Goal: Information Seeking & Learning: Learn about a topic

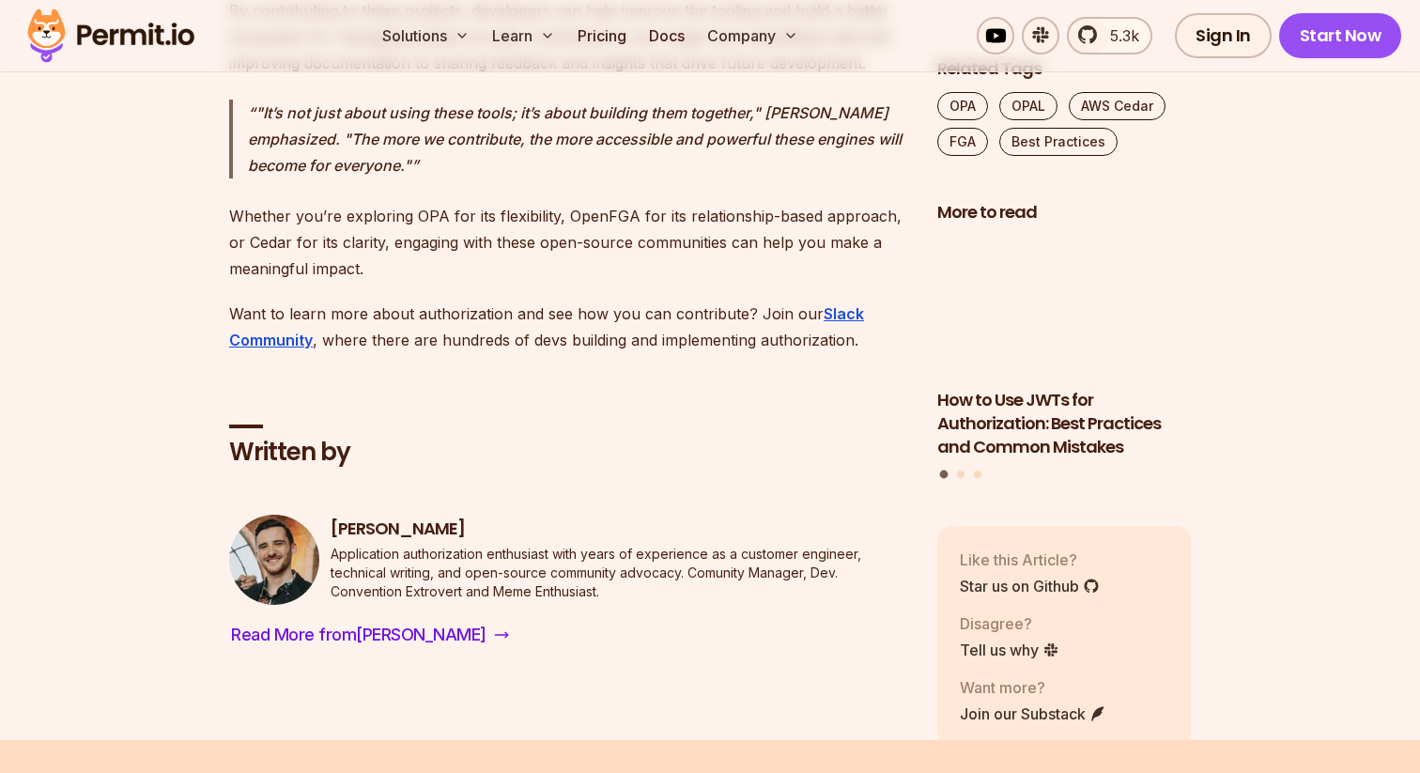
scroll to position [17519, 0]
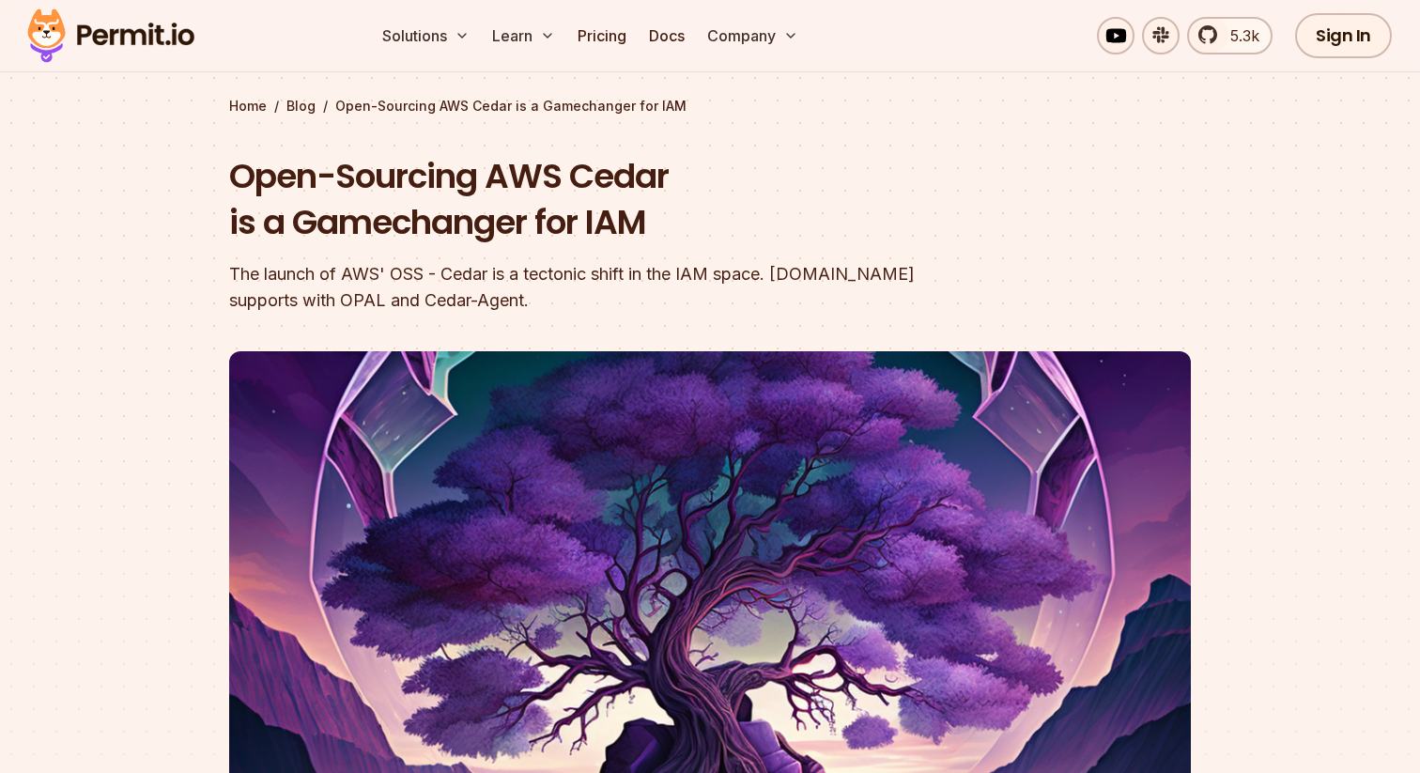
scroll to position [75, 0]
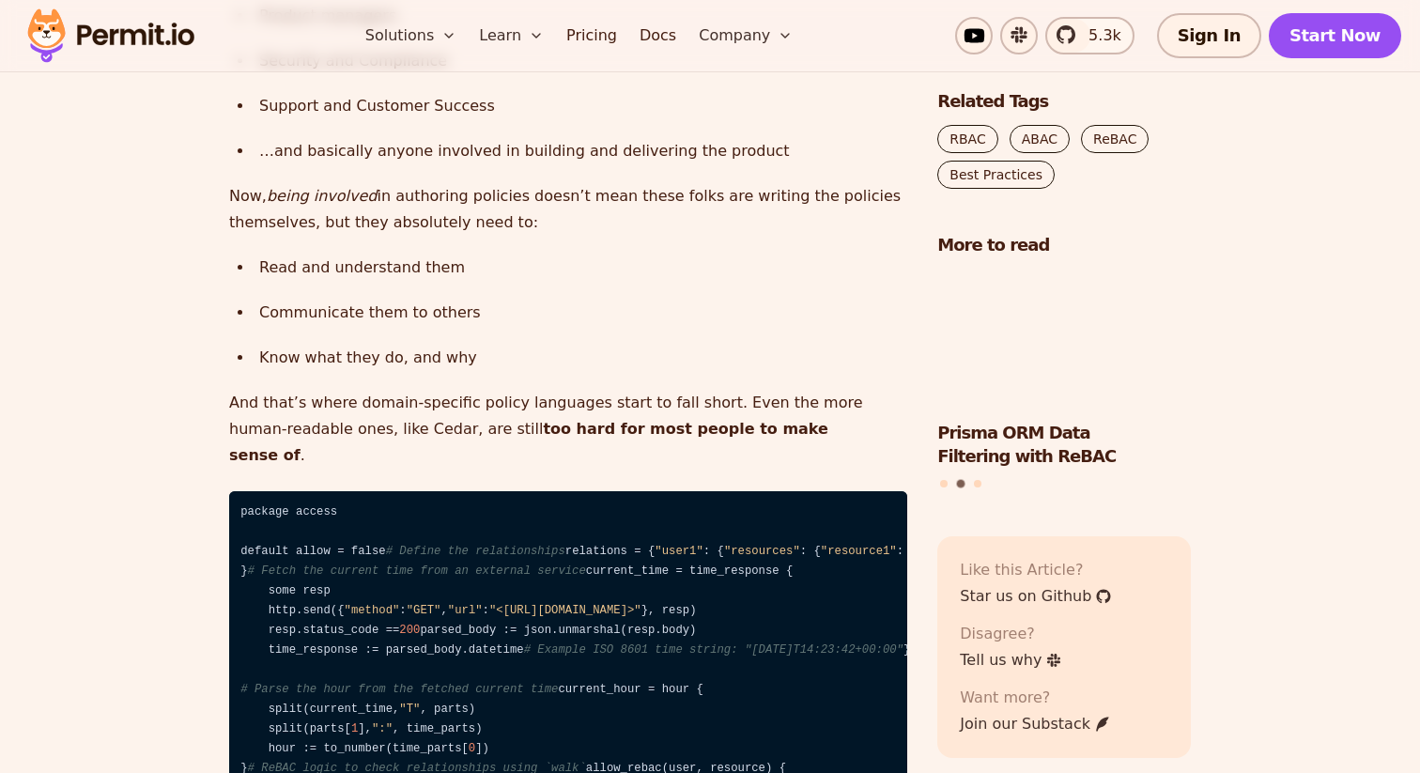
scroll to position [4047, 0]
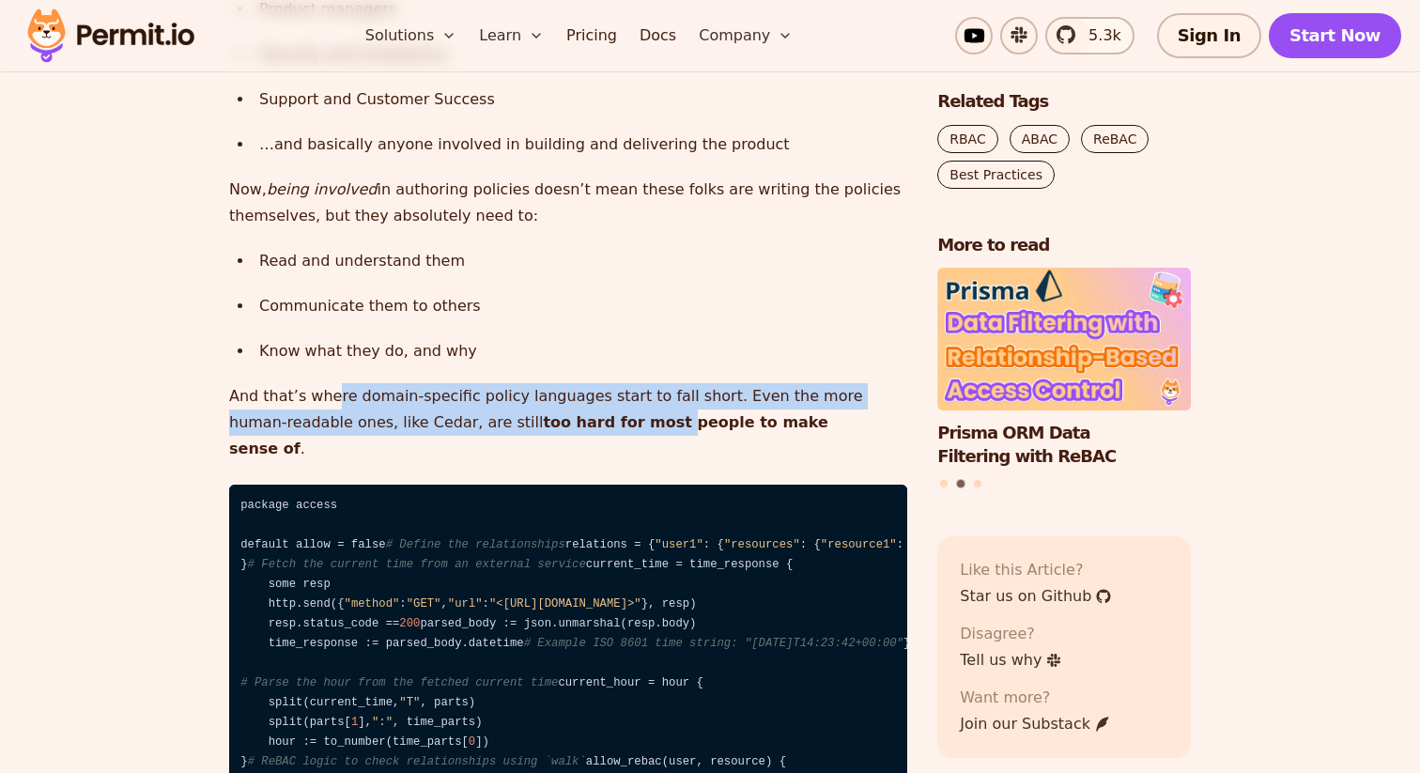
drag, startPoint x: 332, startPoint y: 289, endPoint x: 595, endPoint y: 309, distance: 263.7
click at [599, 383] on p "And that’s where domain-specific policy languages start to fall short. Even the…" at bounding box center [568, 422] width 678 height 79
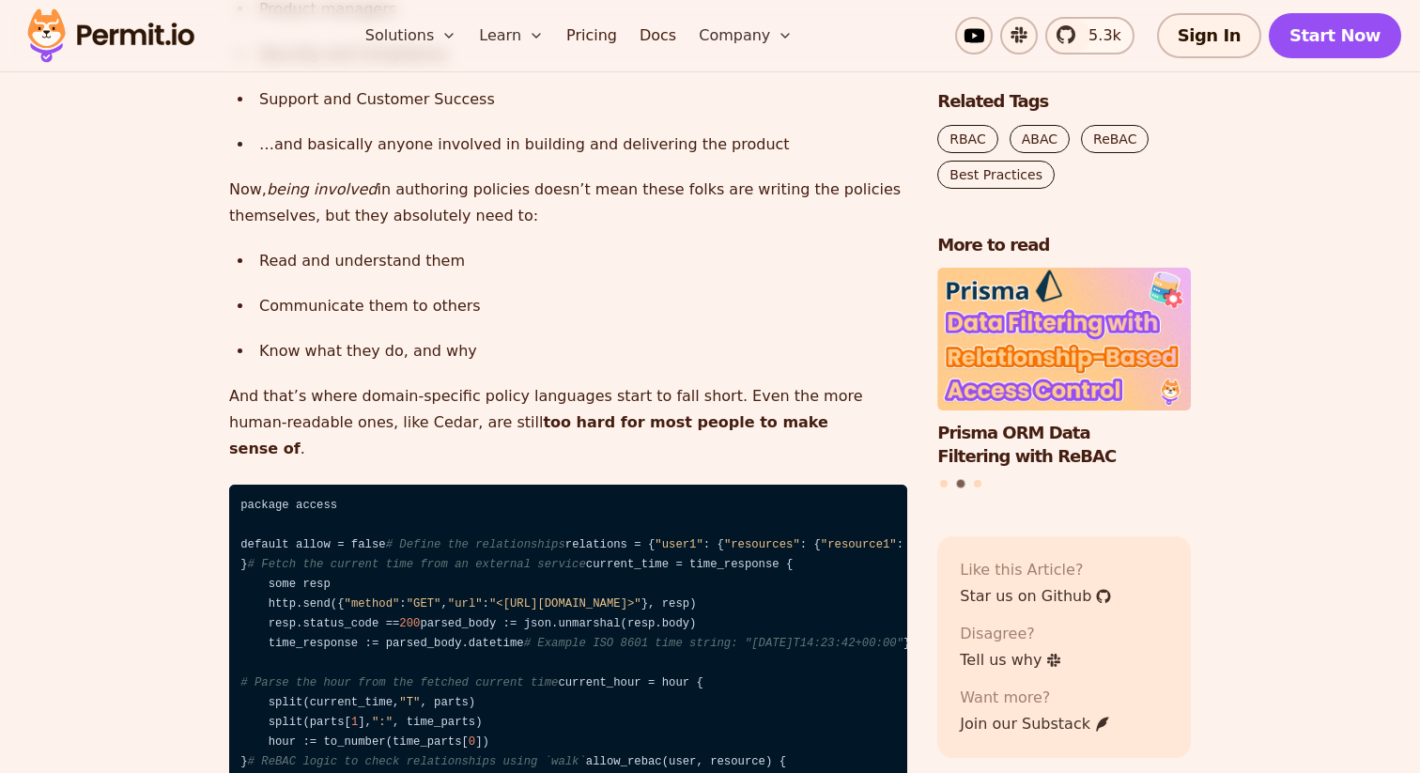
click at [597, 413] on strong "too hard for most people to make sense of" at bounding box center [528, 435] width 599 height 44
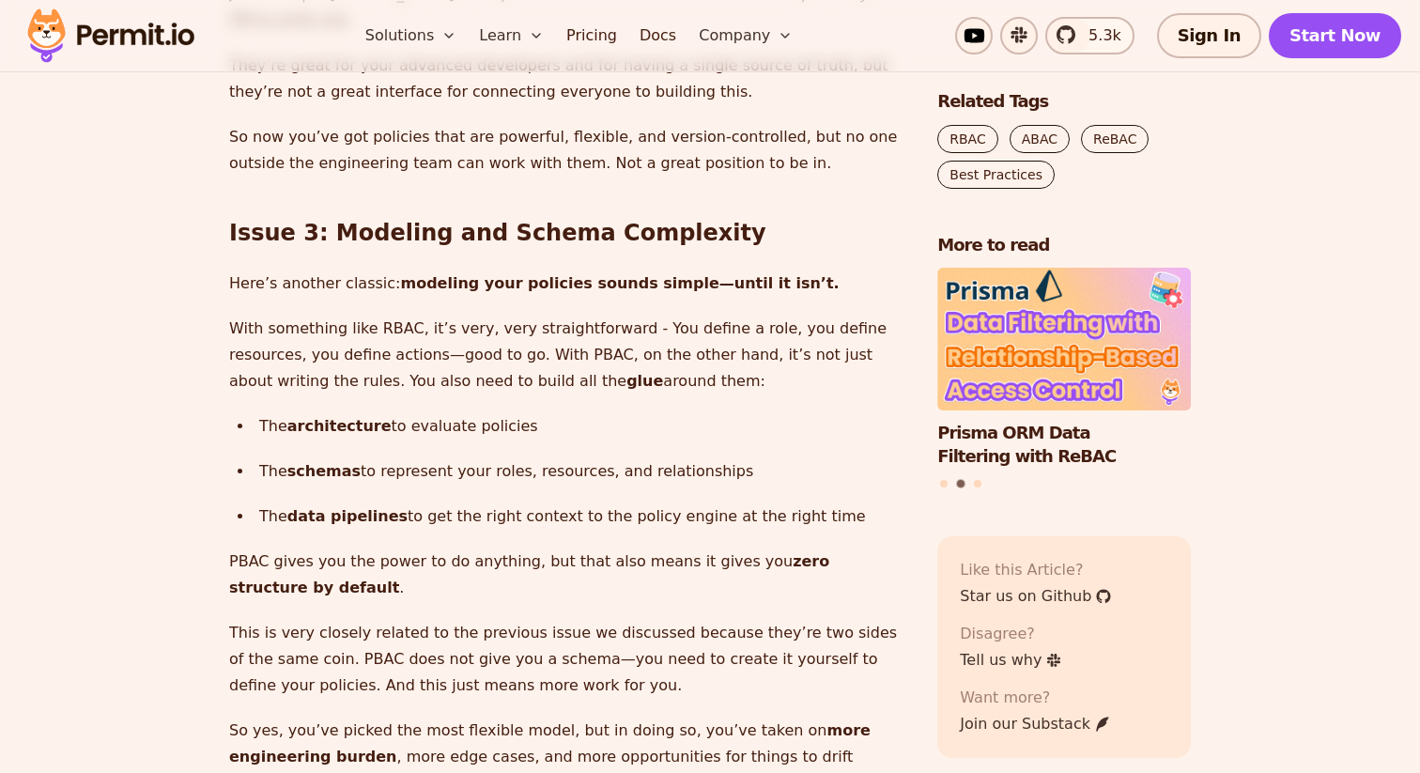
scroll to position [4989, 0]
drag, startPoint x: 411, startPoint y: 423, endPoint x: 629, endPoint y: 432, distance: 218.1
click at [629, 432] on div "Policy-Based Access Control Isn’t as Great as You Think PBAC is an authorizatio…" at bounding box center [568, 556] width 678 height 8675
click at [624, 433] on div "Policy-Based Access Control Isn’t as Great as You Think PBAC is an authorizatio…" at bounding box center [568, 556] width 678 height 8675
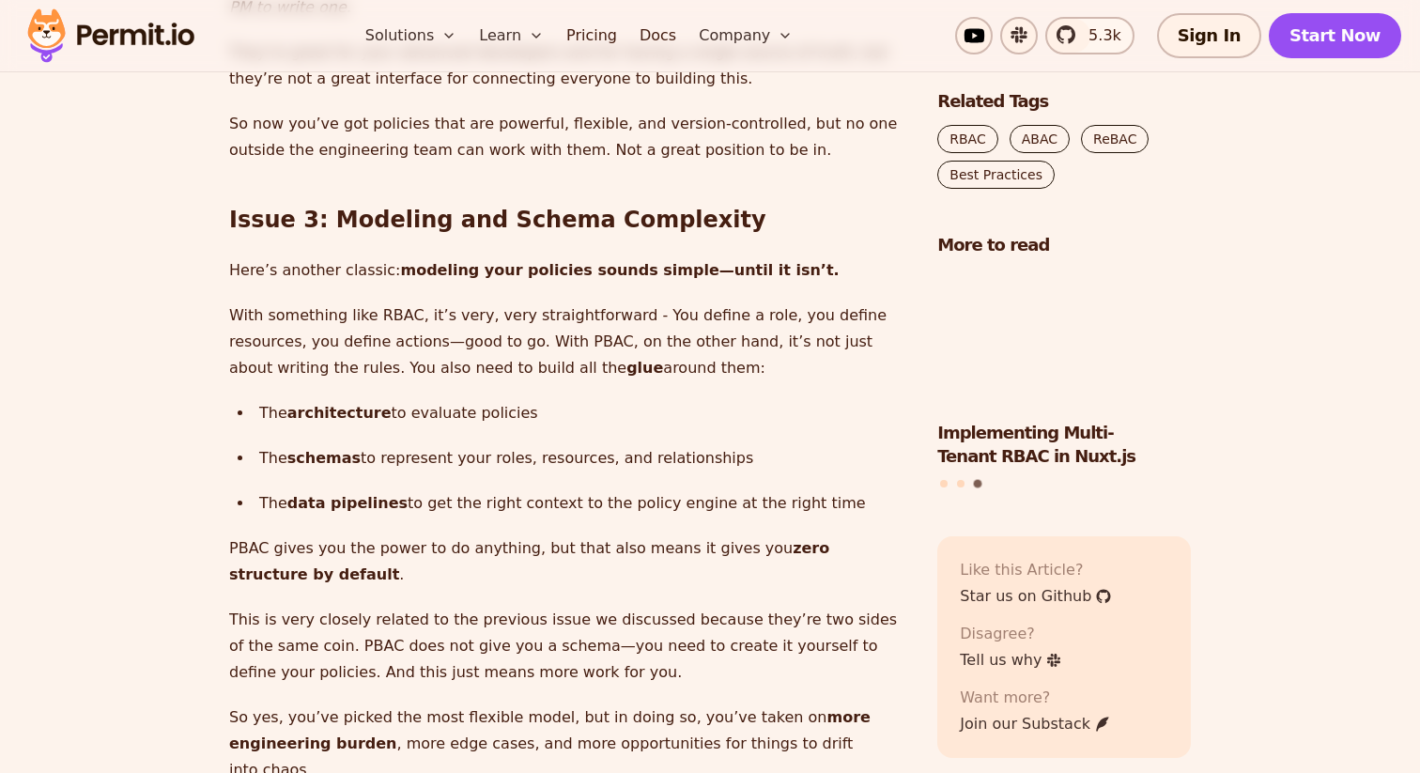
scroll to position [5005, 0]
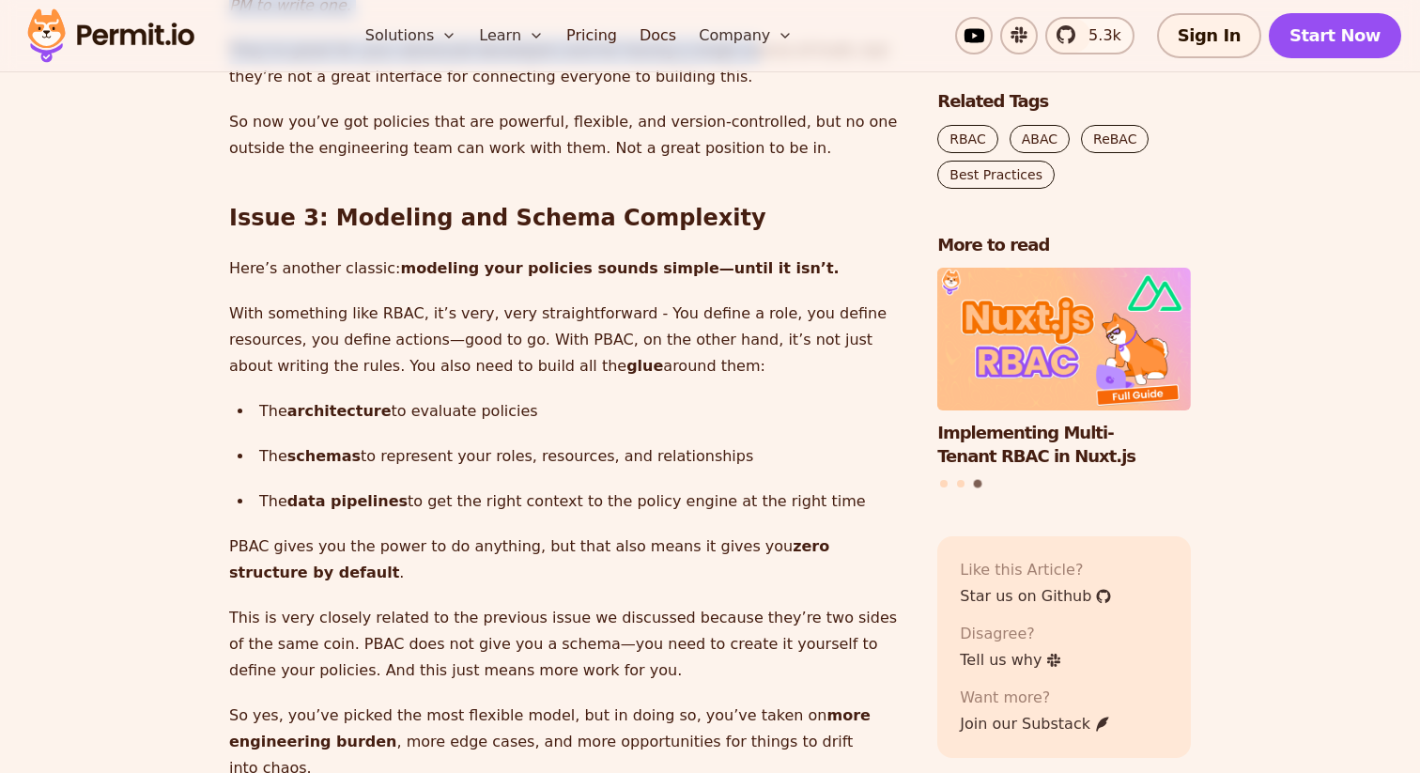
drag, startPoint x: 731, startPoint y: 392, endPoint x: 730, endPoint y: 452, distance: 60.1
click at [731, 452] on div "Policy-Based Access Control Isn’t as Great as You Think PBAC is an authorizatio…" at bounding box center [568, 540] width 678 height 8675
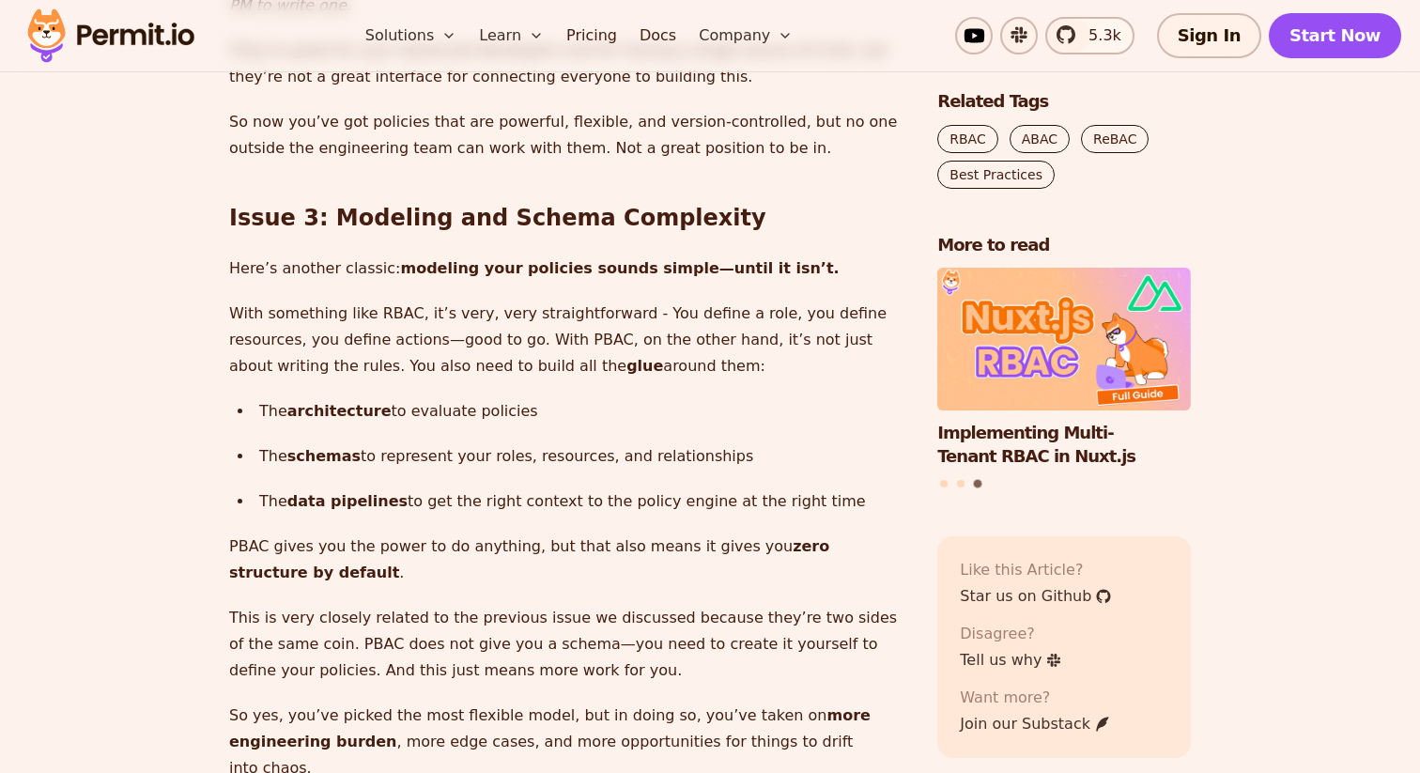
click at [670, 90] on p "They’re great for your advanced developers and for having a single source of tr…" at bounding box center [568, 64] width 678 height 53
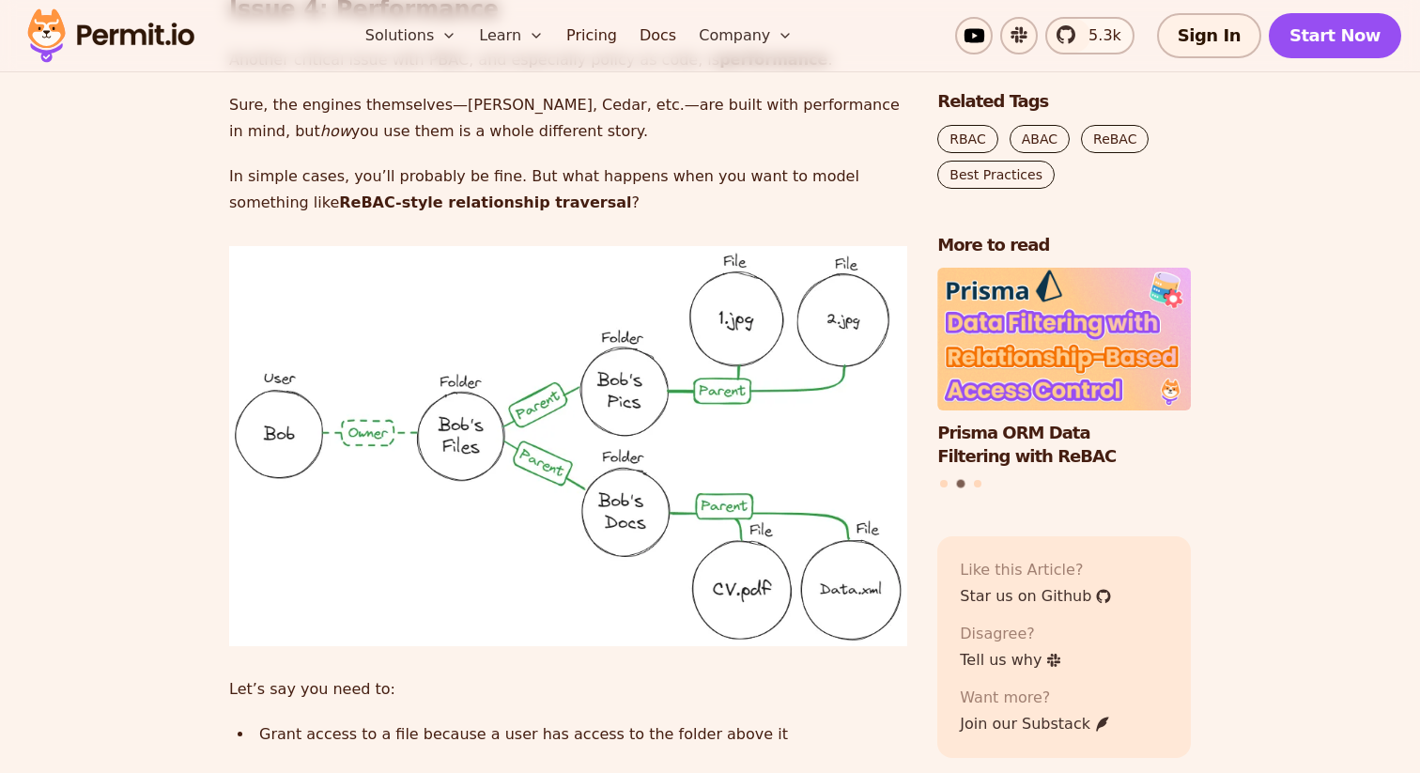
scroll to position [5839, 0]
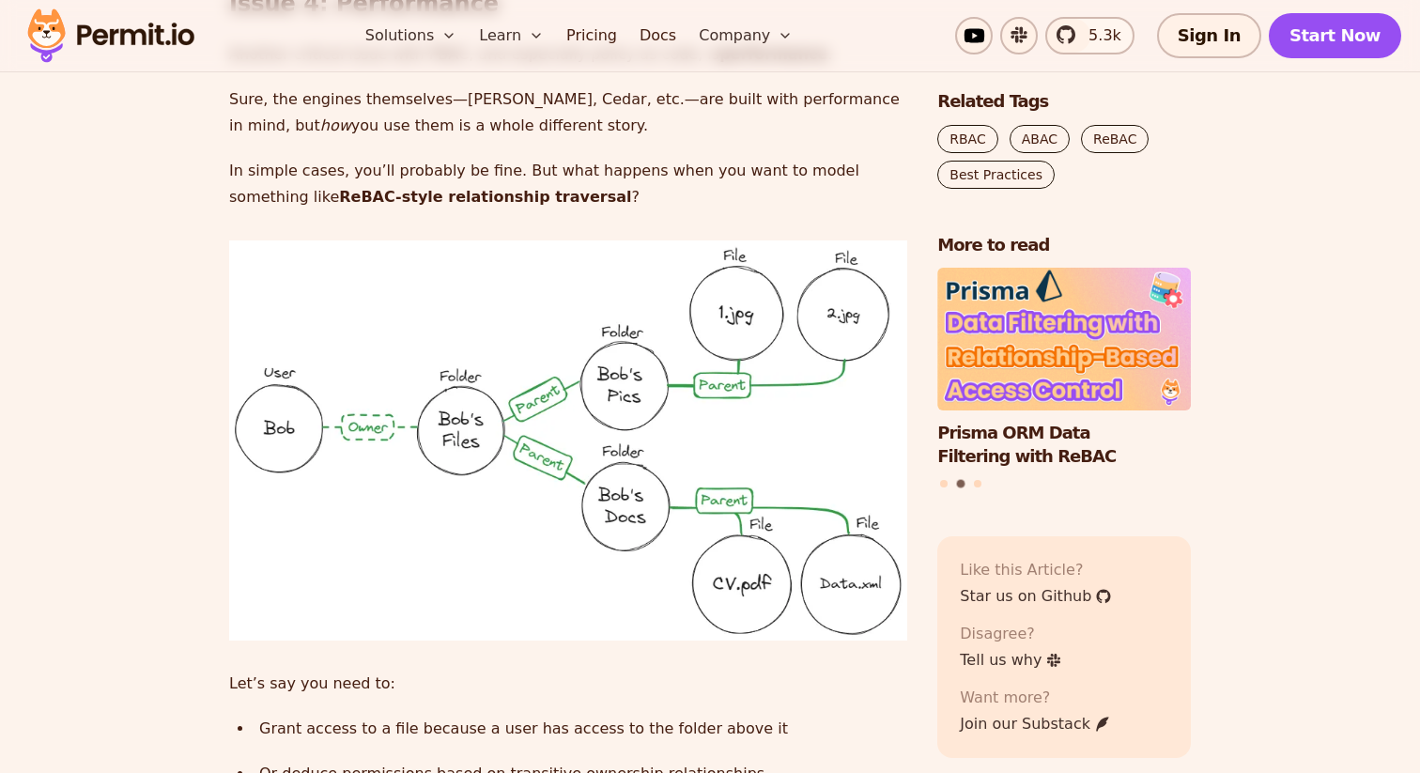
drag, startPoint x: 327, startPoint y: 165, endPoint x: 388, endPoint y: 267, distance: 118.4
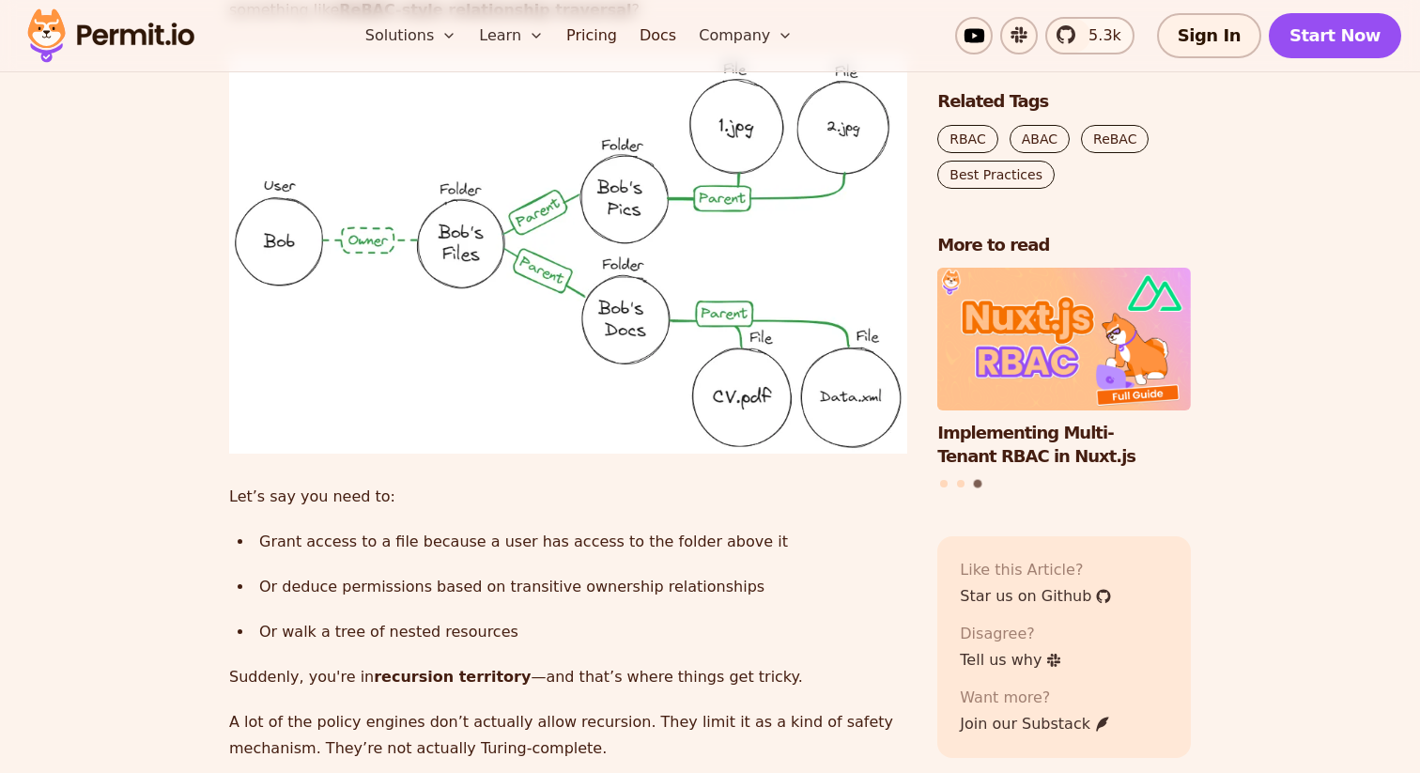
scroll to position [6029, 0]
drag, startPoint x: 281, startPoint y: 221, endPoint x: 520, endPoint y: 391, distance: 293.7
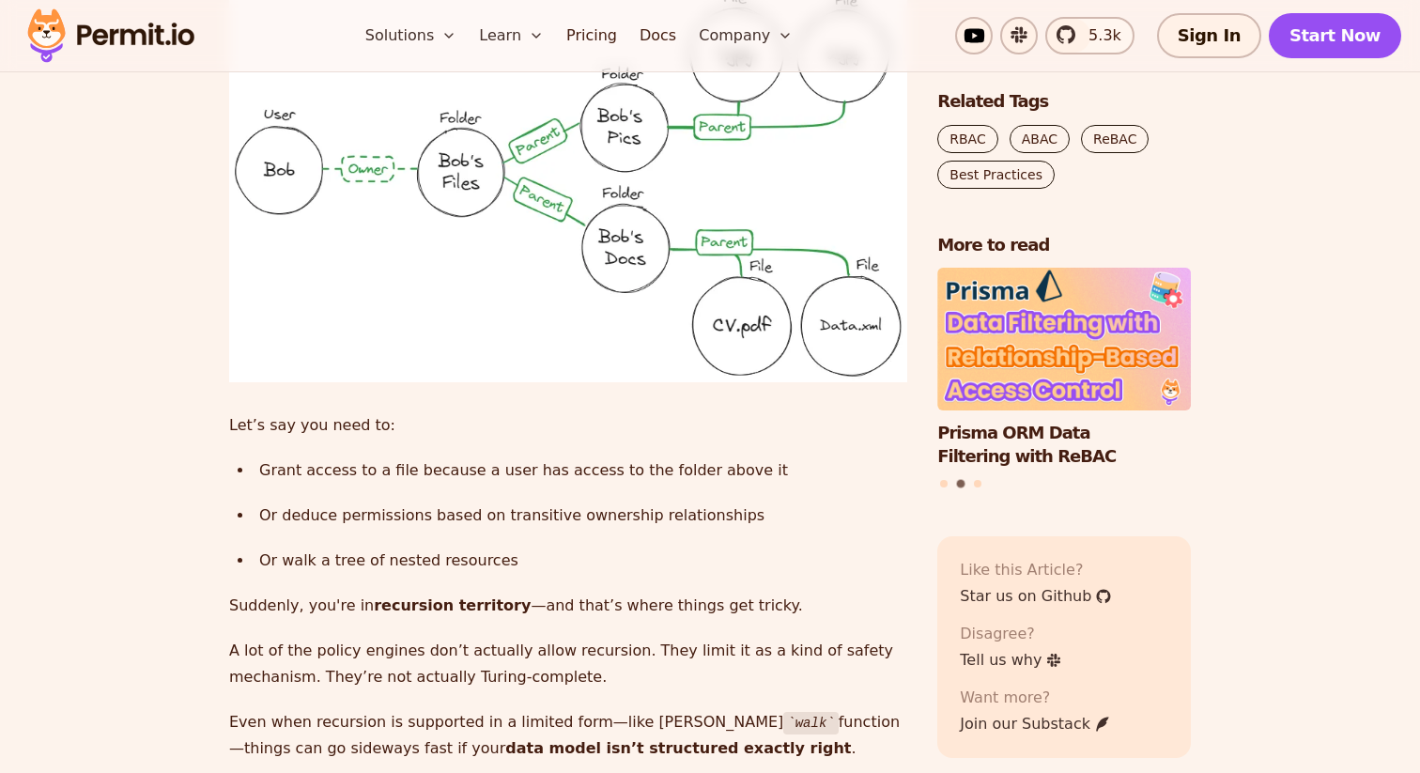
scroll to position [6099, 0]
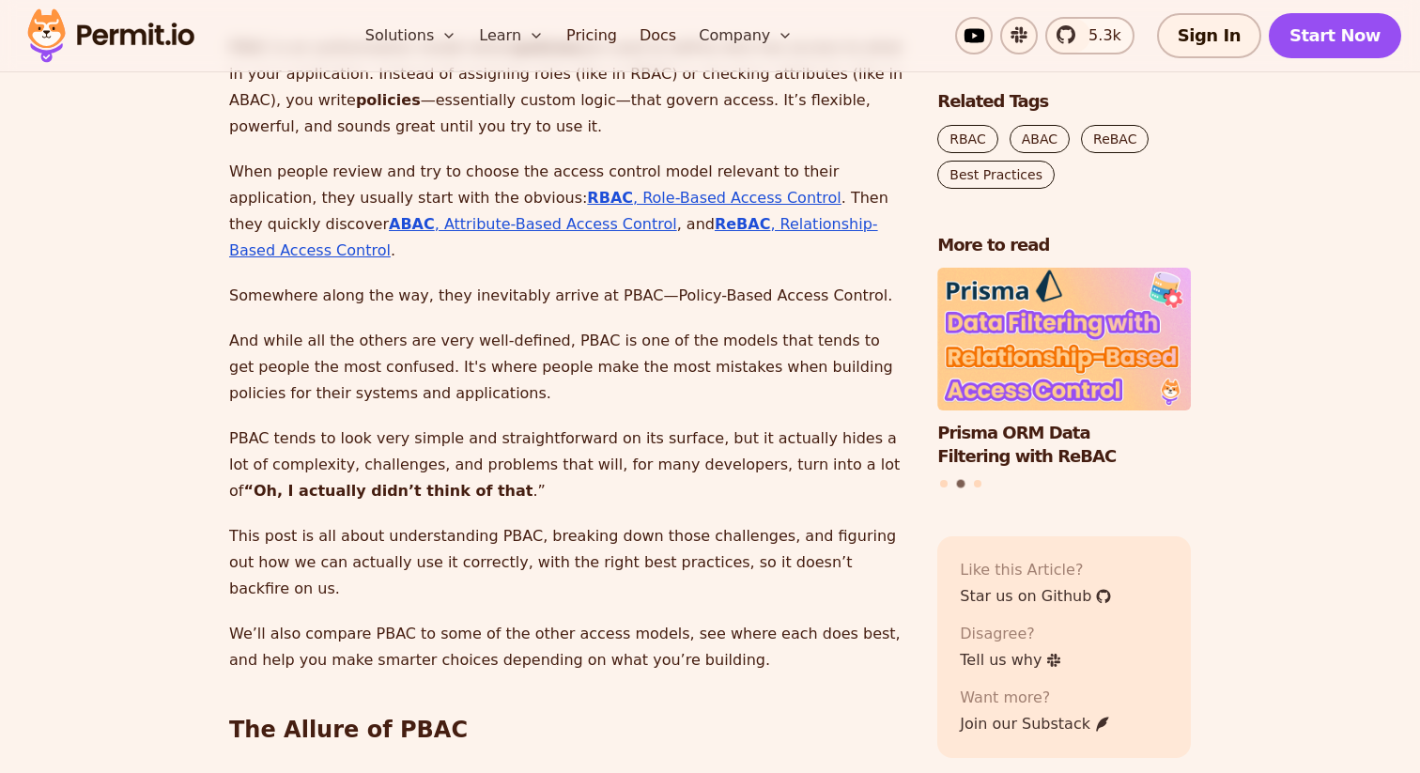
scroll to position [1275, 0]
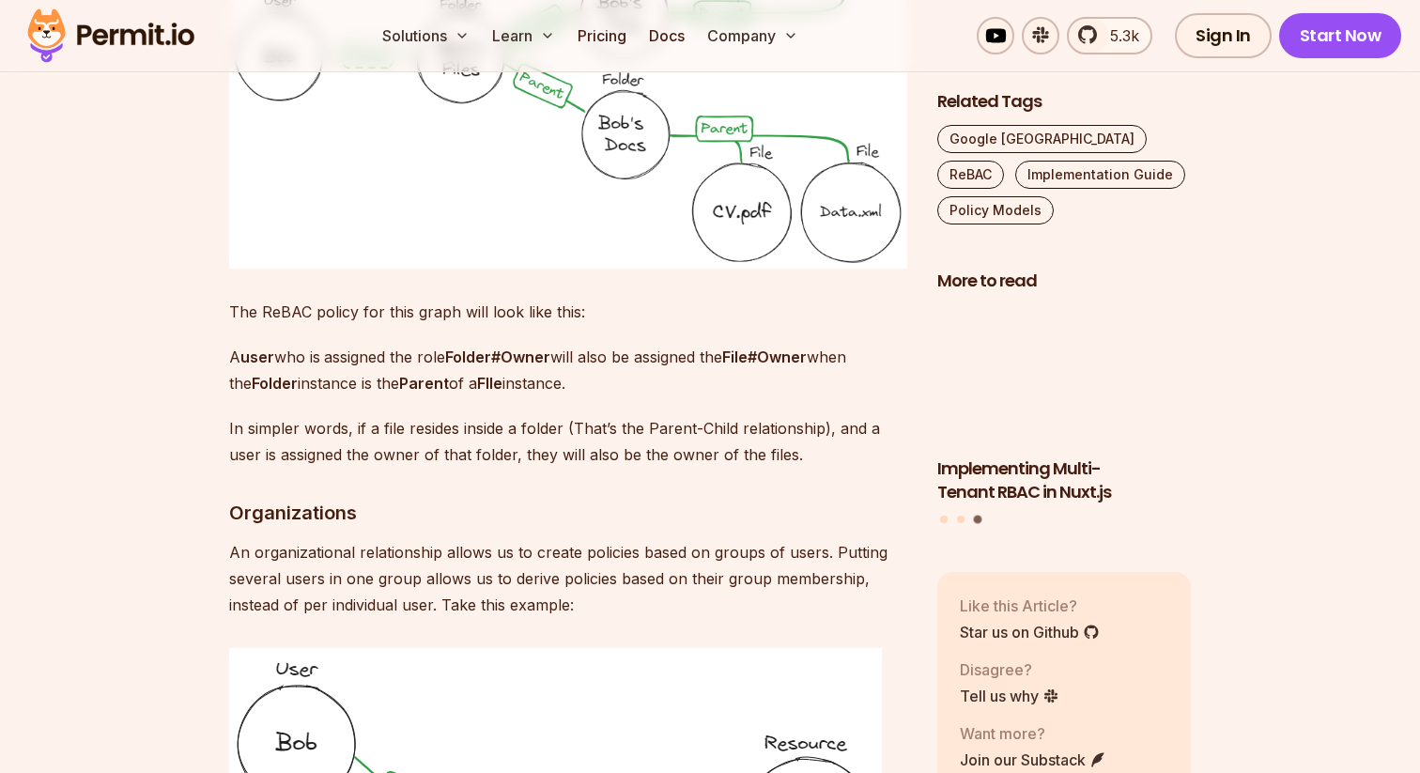
scroll to position [4612, 0]
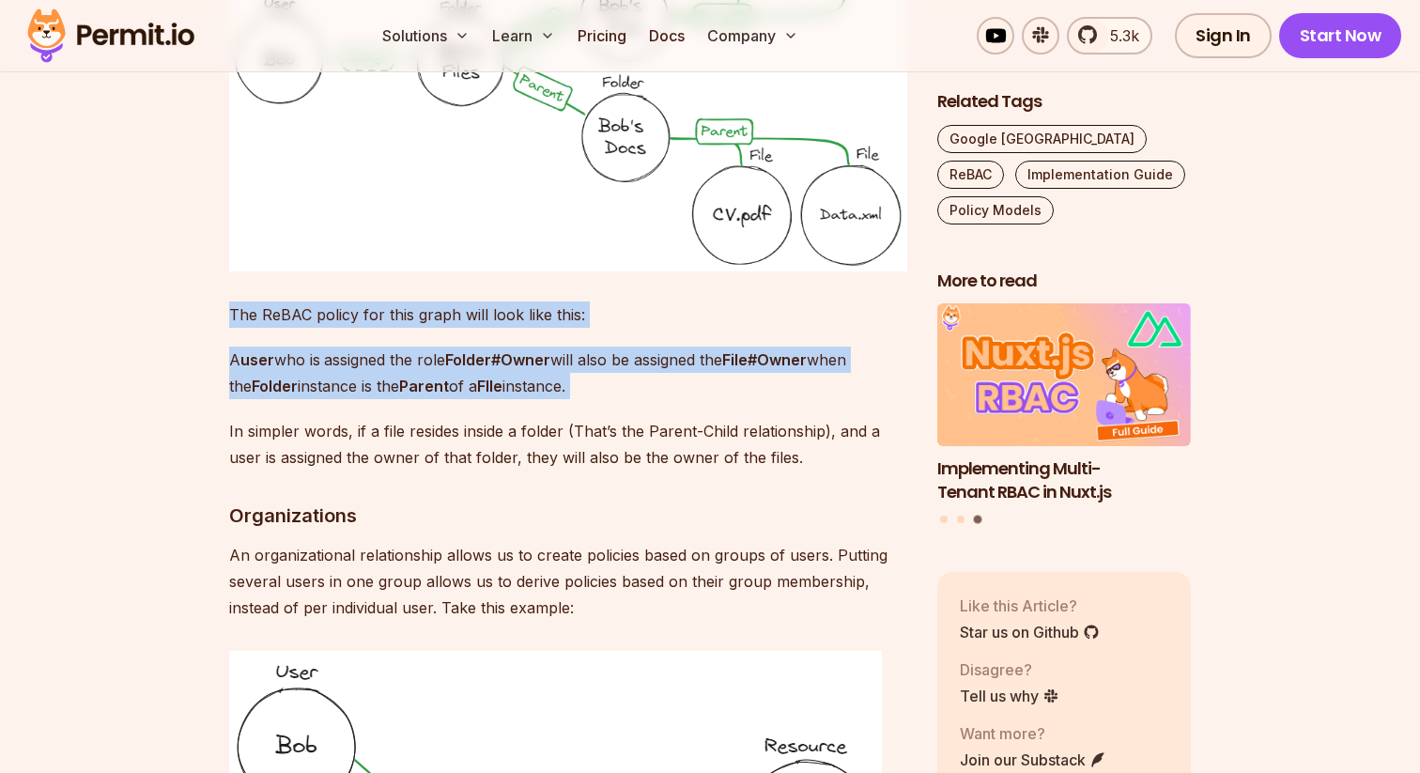
drag, startPoint x: 270, startPoint y: 234, endPoint x: 634, endPoint y: 362, distance: 386.2
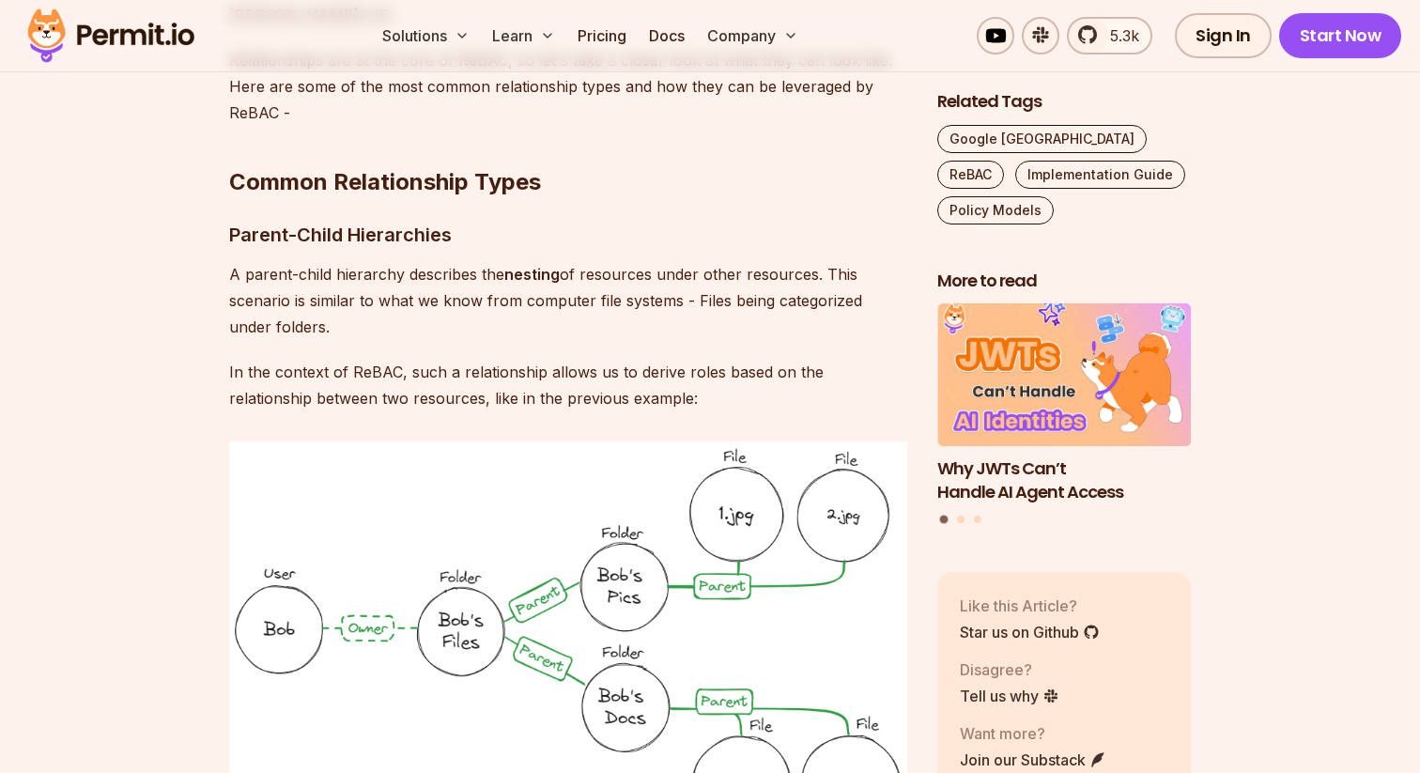
scroll to position [4038, 0]
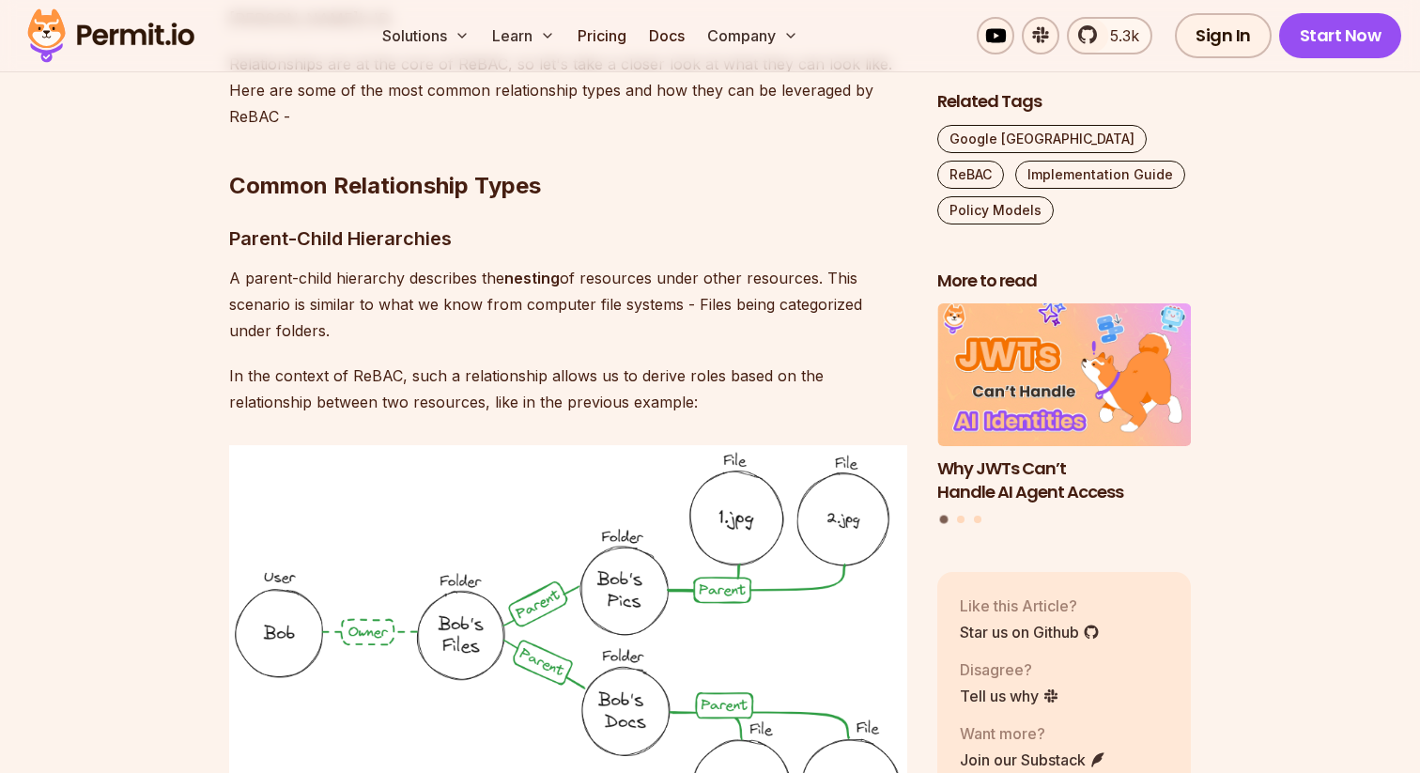
drag, startPoint x: 268, startPoint y: 216, endPoint x: 683, endPoint y: 286, distance: 421.1
click at [683, 286] on p "A parent-child hierarchy describes the nesting of resources under other resourc…" at bounding box center [568, 304] width 678 height 79
click at [668, 363] on p "In the context of ReBAC, such a relationship allows us to derive roles based on…" at bounding box center [568, 389] width 678 height 53
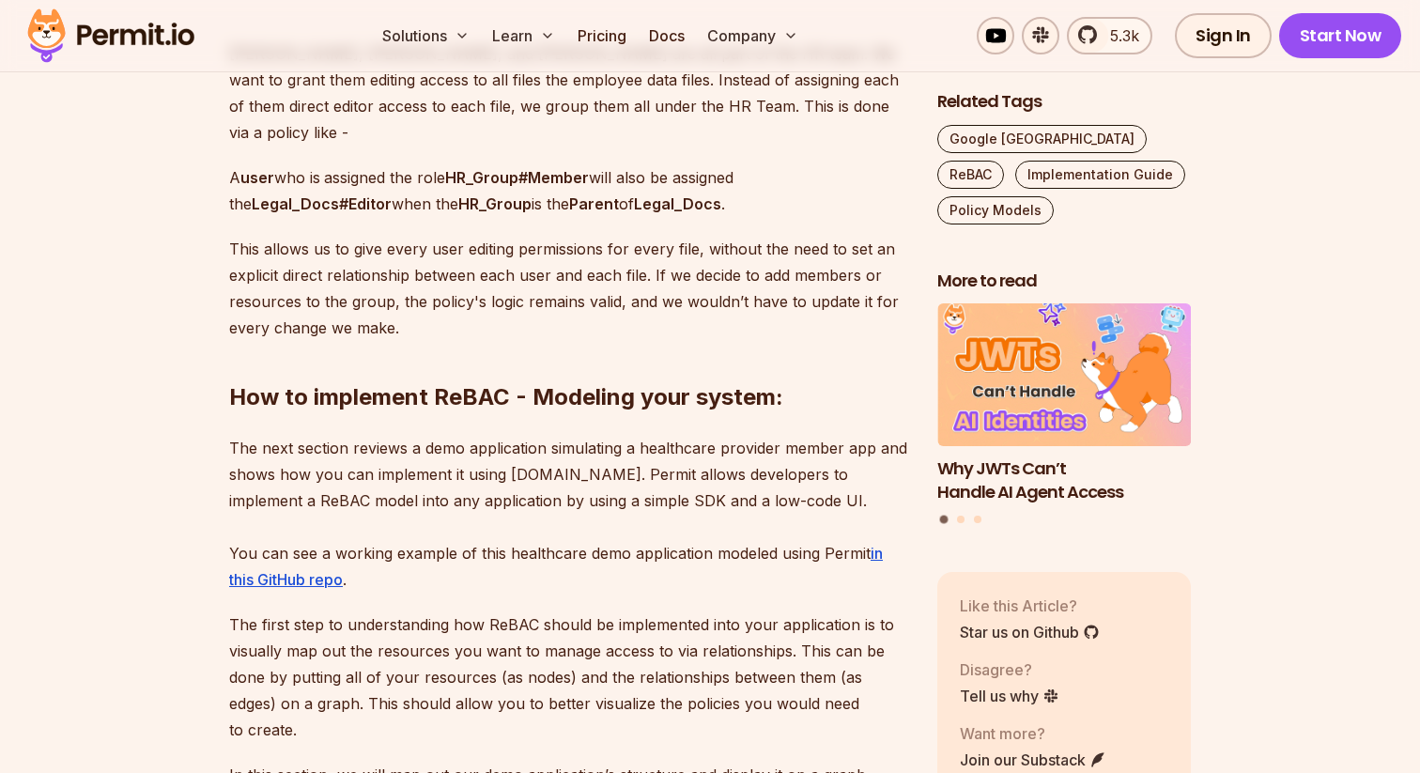
scroll to position [5749, 0]
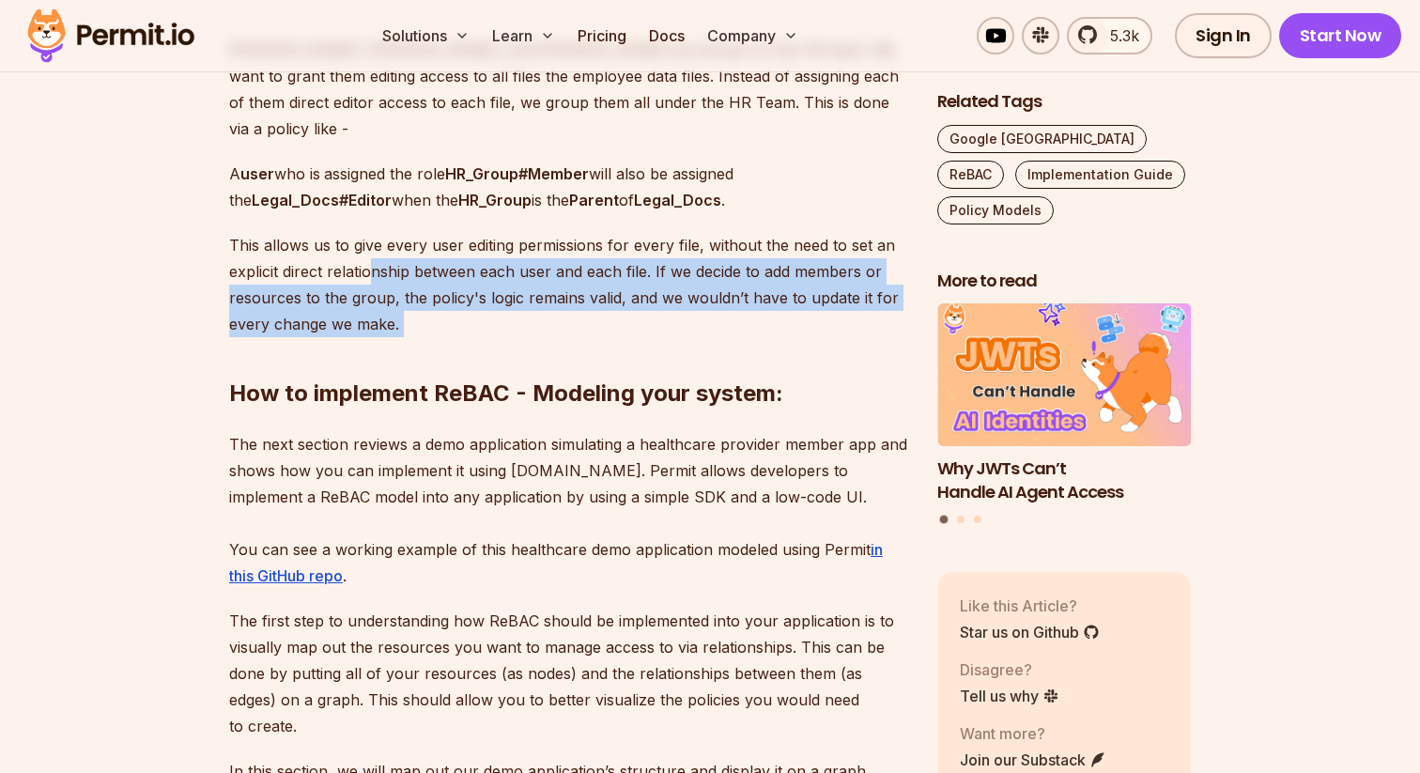
drag, startPoint x: 372, startPoint y: 189, endPoint x: 610, endPoint y: 277, distance: 253.5
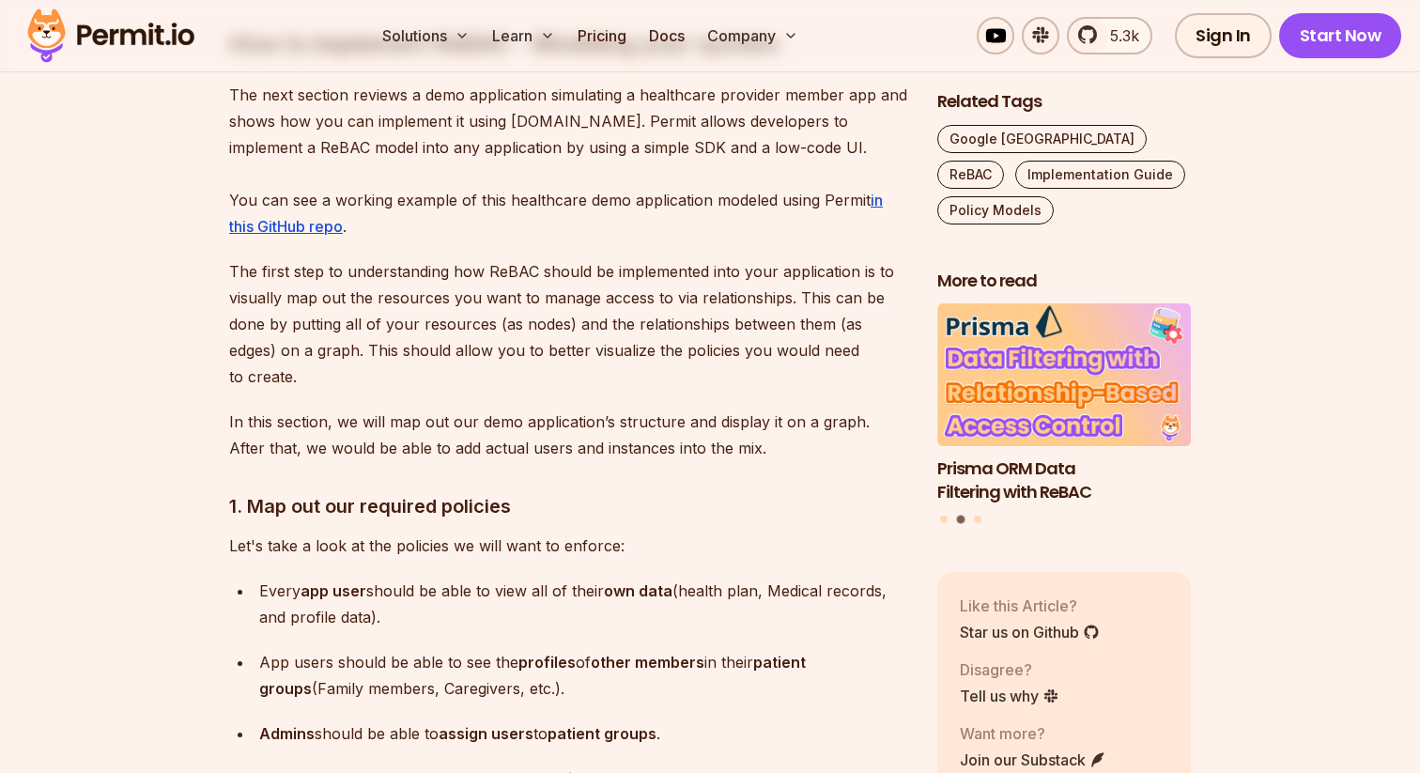
scroll to position [6106, 0]
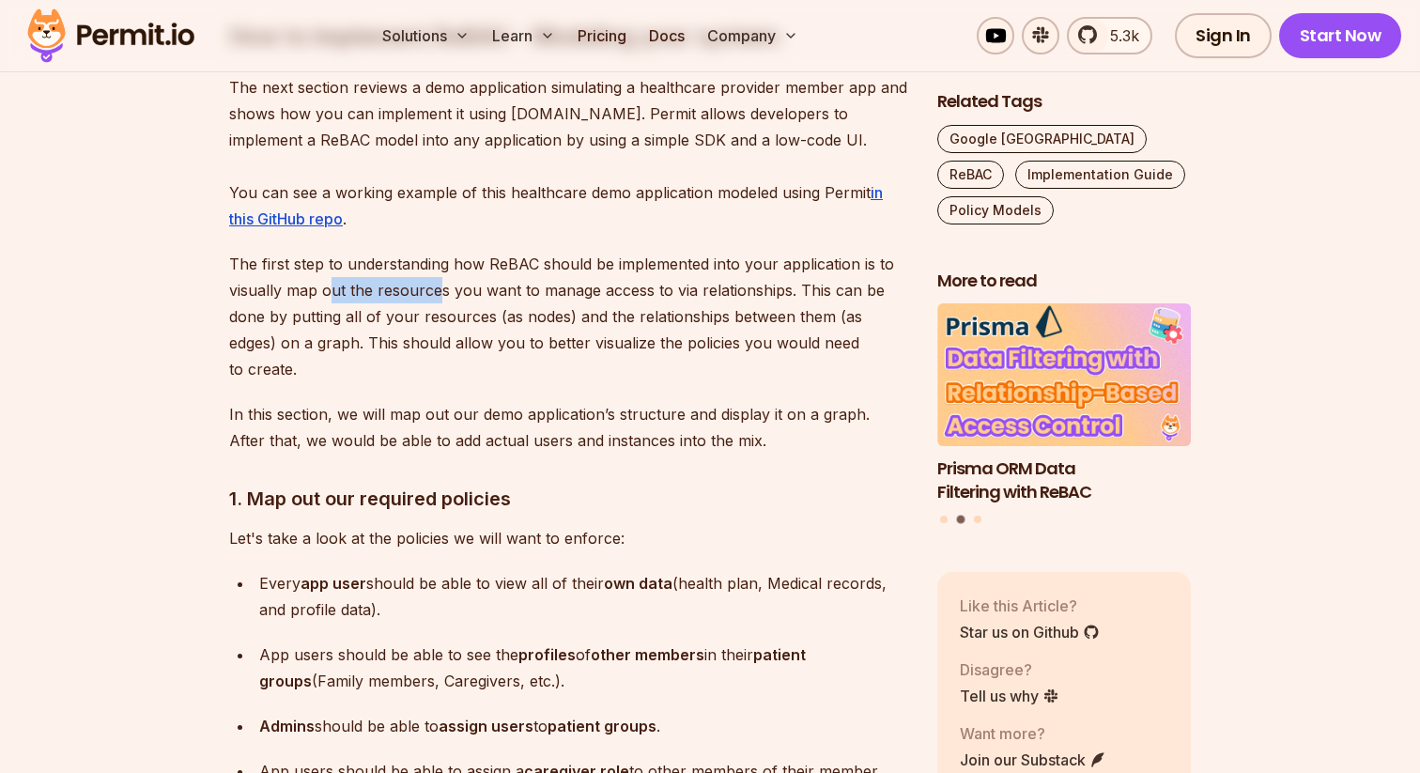
drag, startPoint x: 330, startPoint y: 209, endPoint x: 440, endPoint y: 206, distance: 110.0
click at [440, 251] on p "The first step to understanding how ReBAC should be implemented into your appli…" at bounding box center [568, 317] width 678 height 132
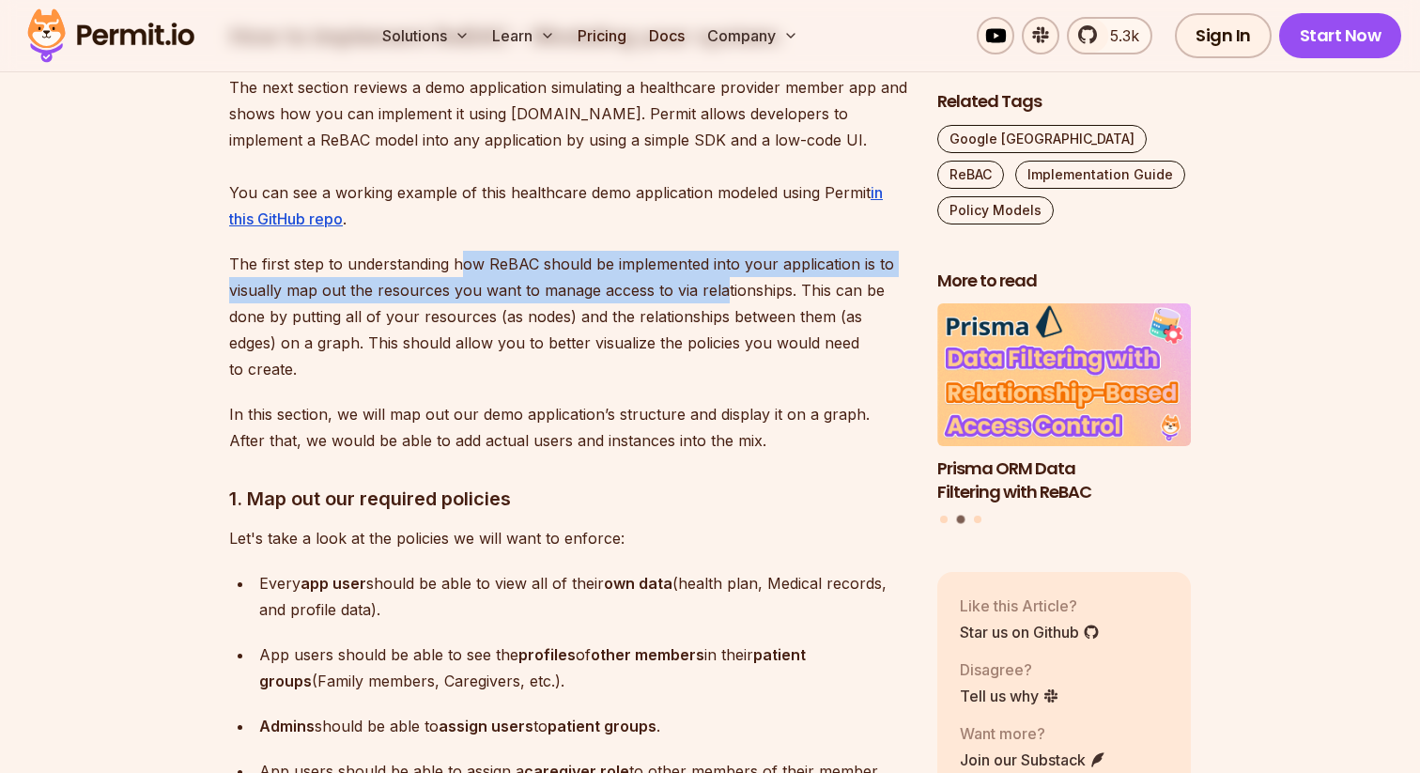
drag, startPoint x: 457, startPoint y: 189, endPoint x: 724, endPoint y: 204, distance: 267.2
click at [724, 251] on p "The first step to understanding how ReBAC should be implemented into your appli…" at bounding box center [568, 317] width 678 height 132
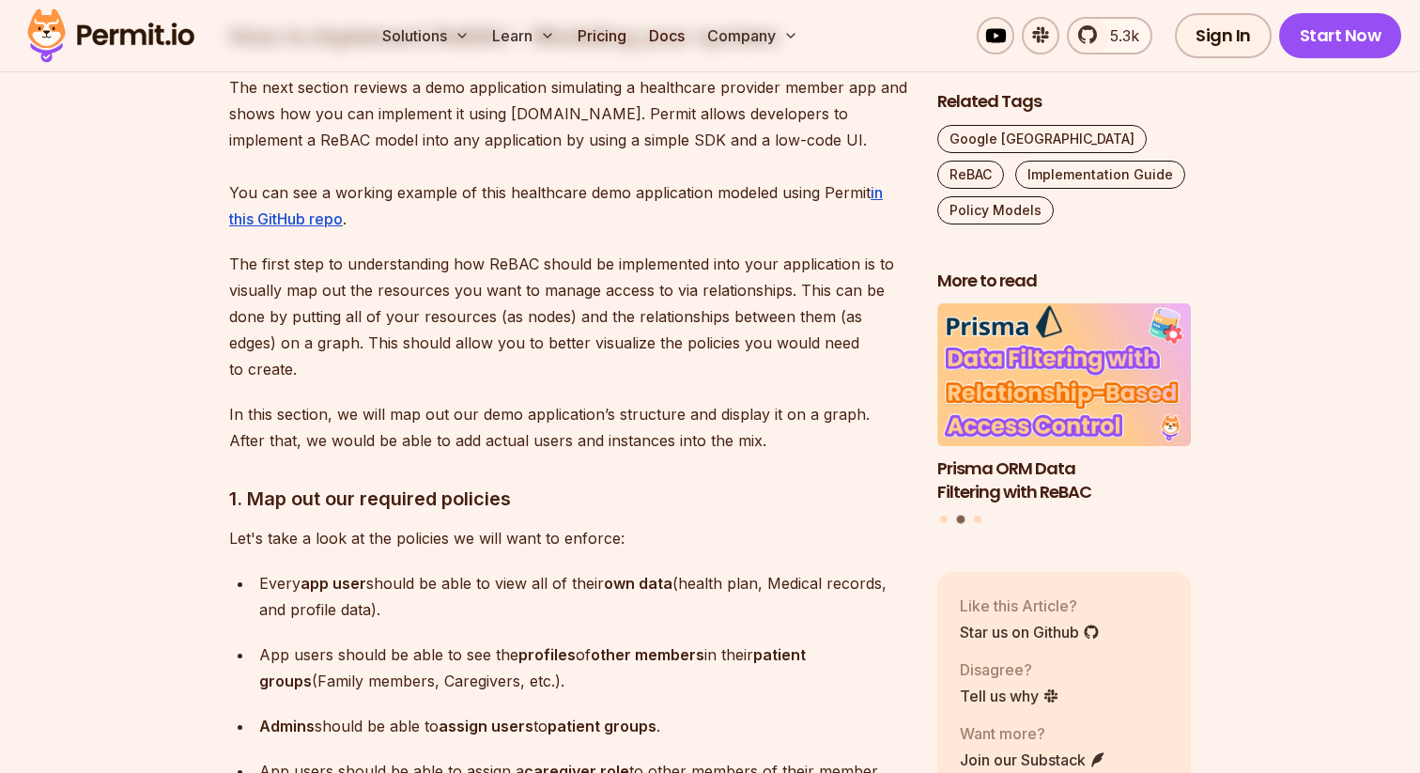
click at [580, 251] on p "The first step to understanding how ReBAC should be implemented into your appli…" at bounding box center [568, 317] width 678 height 132
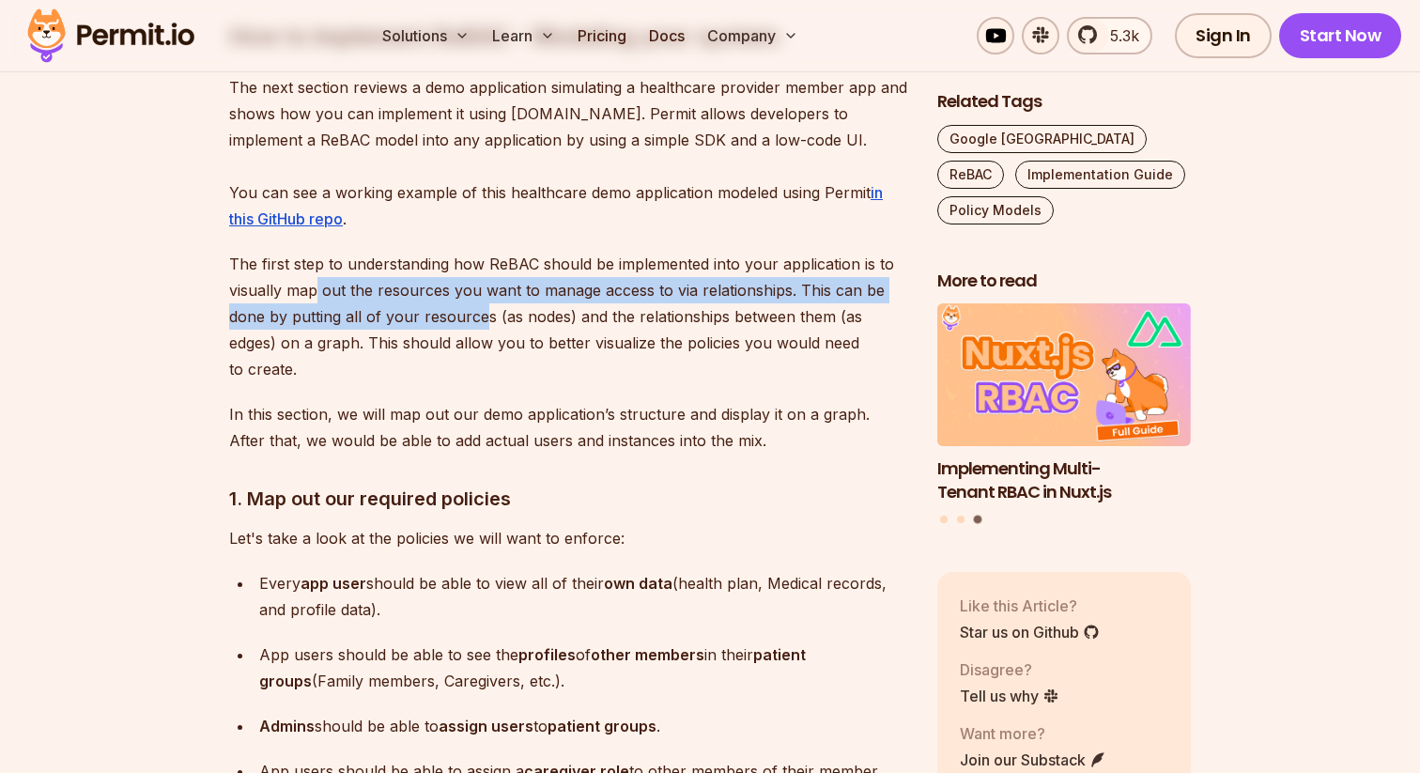
drag, startPoint x: 315, startPoint y: 216, endPoint x: 482, endPoint y: 231, distance: 167.9
click at [482, 251] on p "The first step to understanding how ReBAC should be implemented into your appli…" at bounding box center [568, 317] width 678 height 132
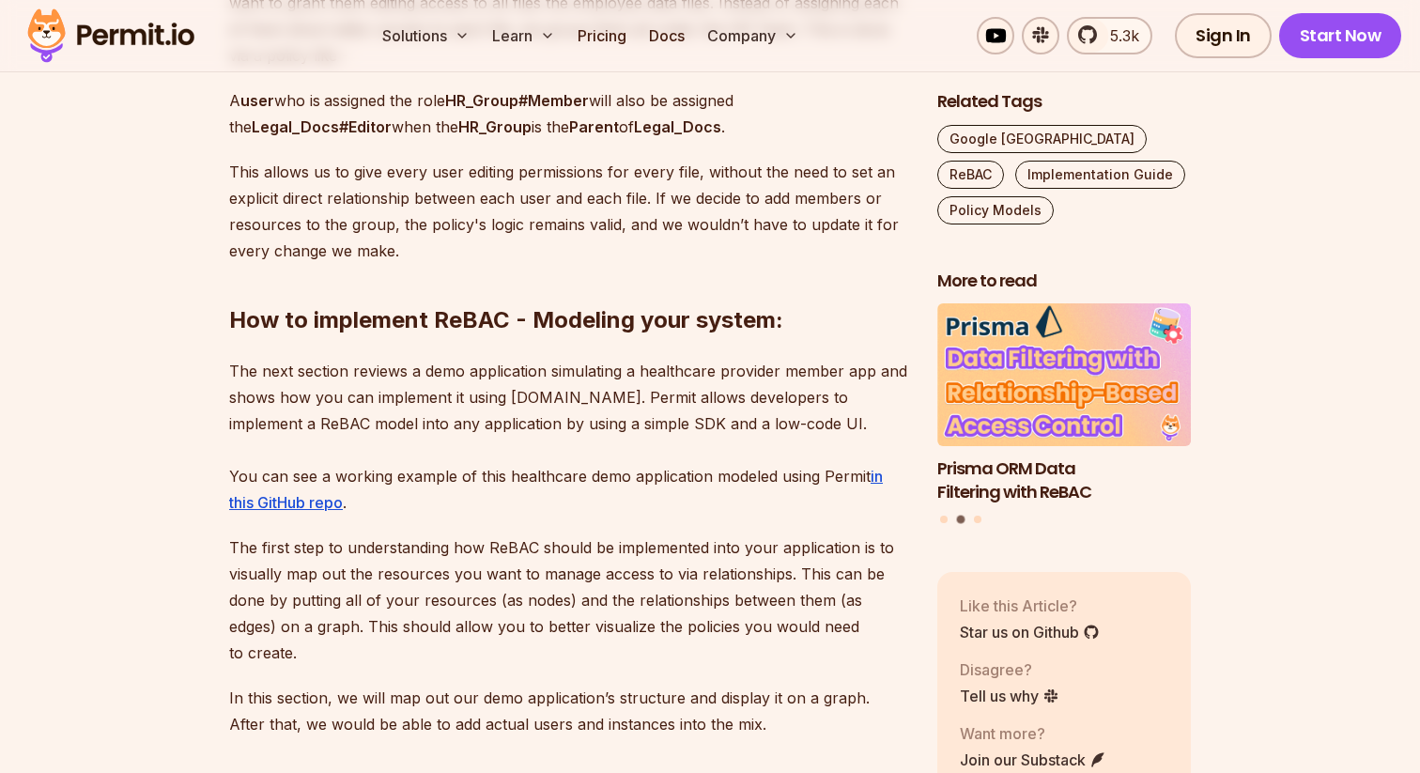
scroll to position [5798, 0]
